Goal: Find specific page/section: Find specific page/section

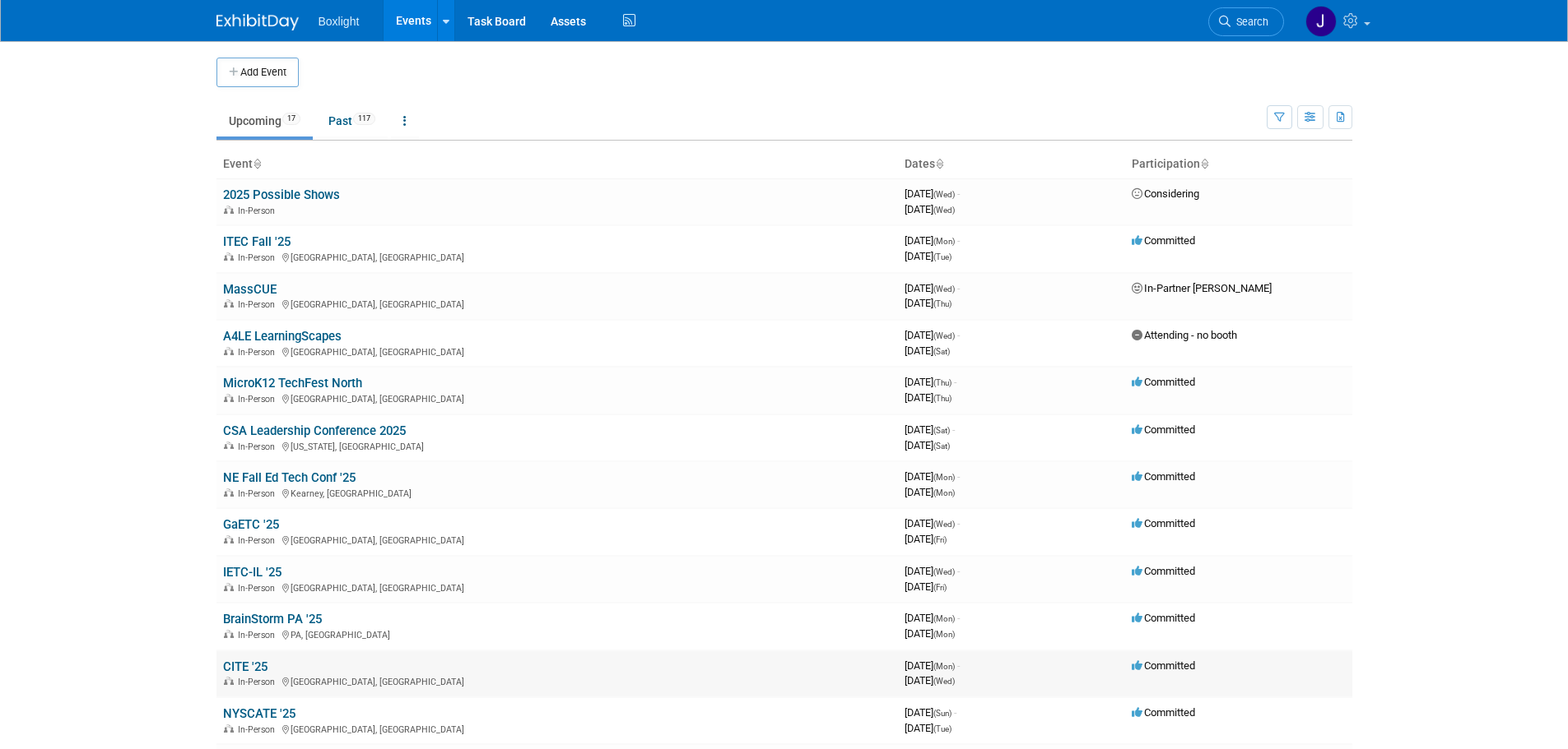
click at [241, 661] on link "CITE '25" at bounding box center [245, 666] width 44 height 15
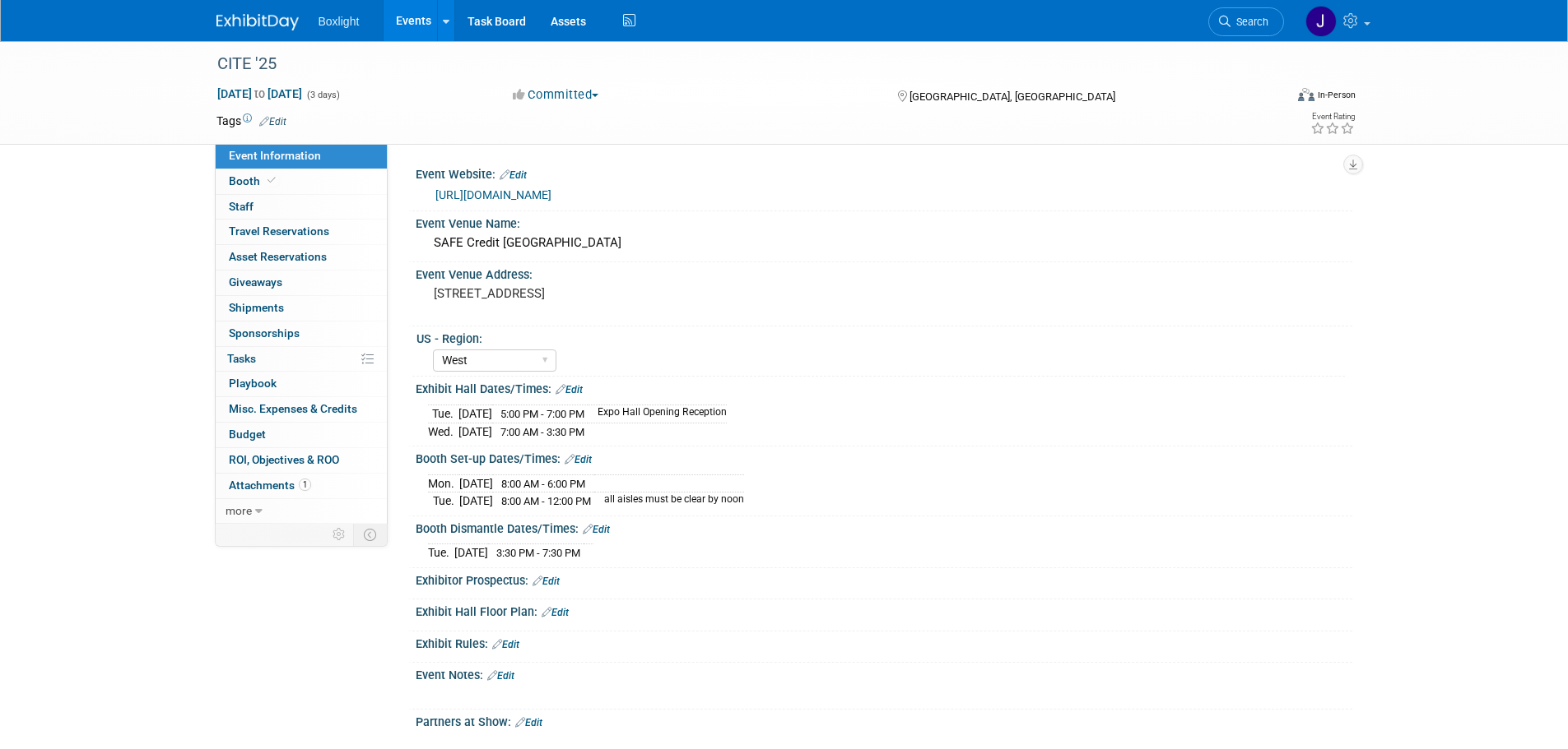
select select "West"
click at [277, 178] on span at bounding box center [271, 180] width 15 height 12
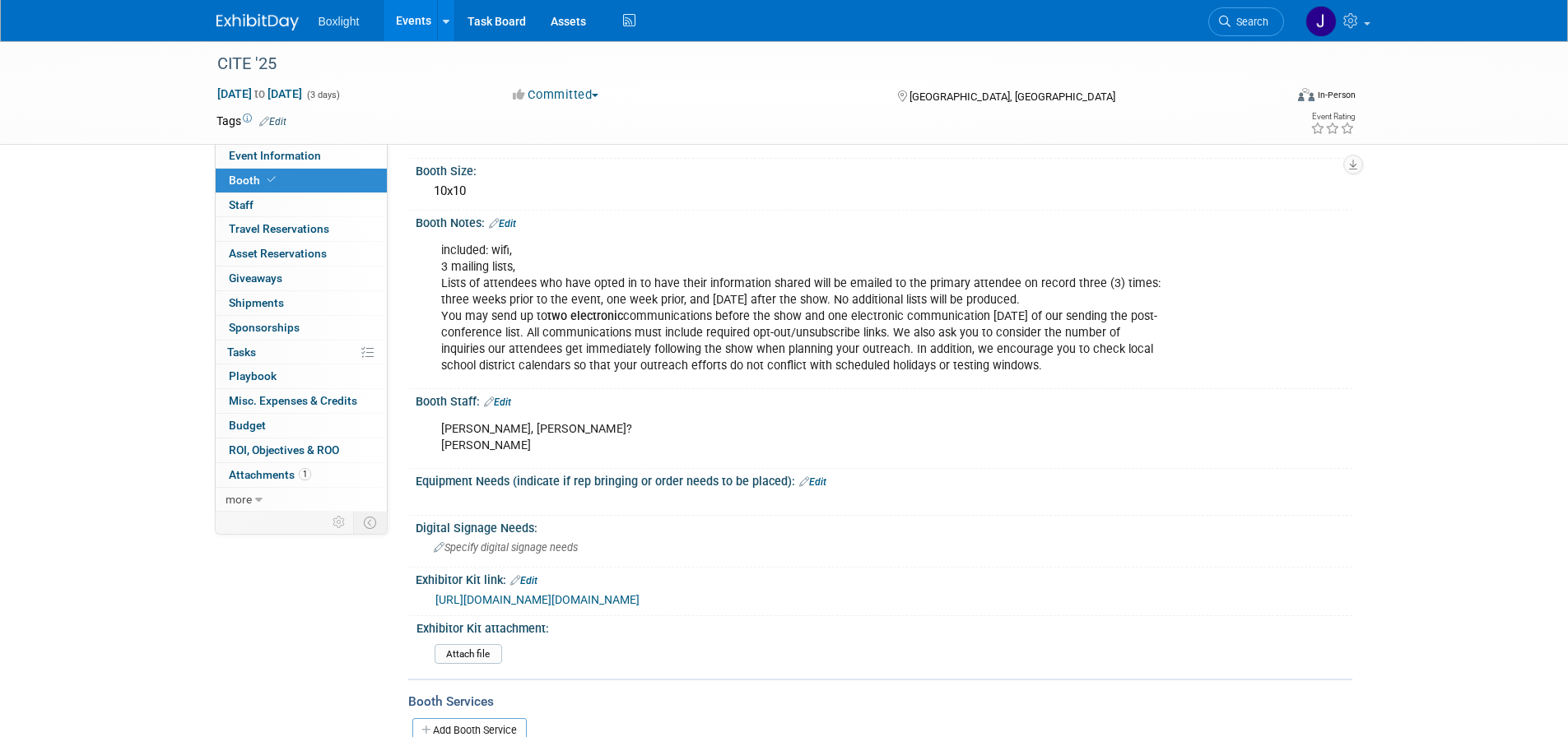
scroll to position [82, 0]
